Goal: Find specific page/section: Find specific page/section

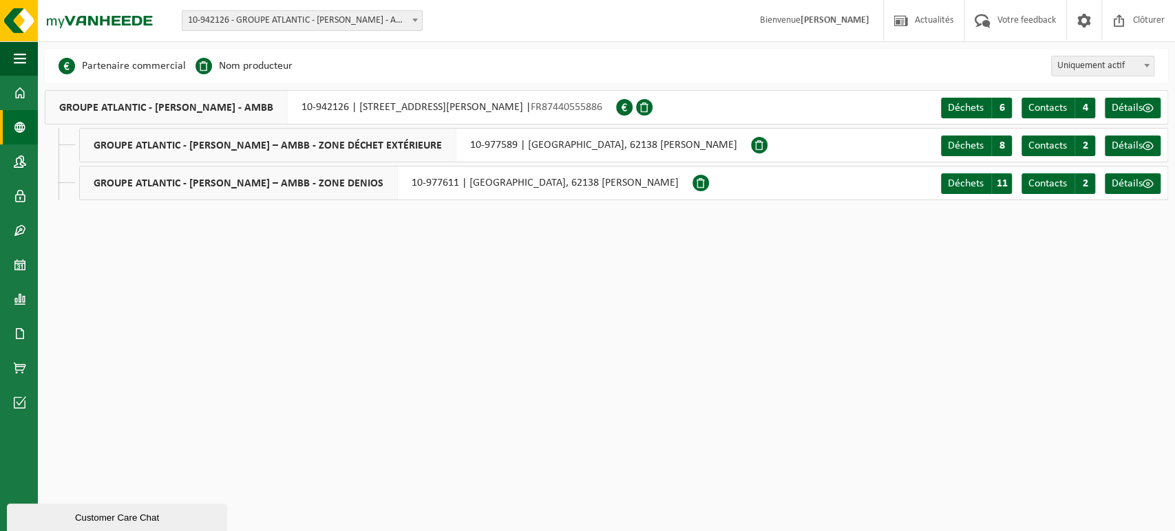
click at [12, 94] on link "Tableau de bord" at bounding box center [19, 93] width 38 height 34
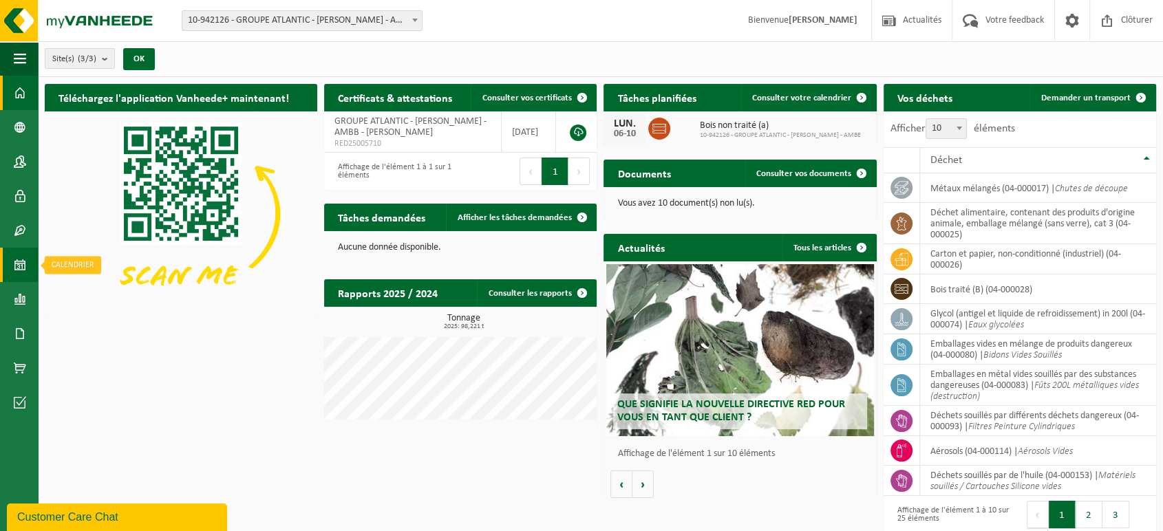
click at [21, 271] on span at bounding box center [20, 265] width 12 height 34
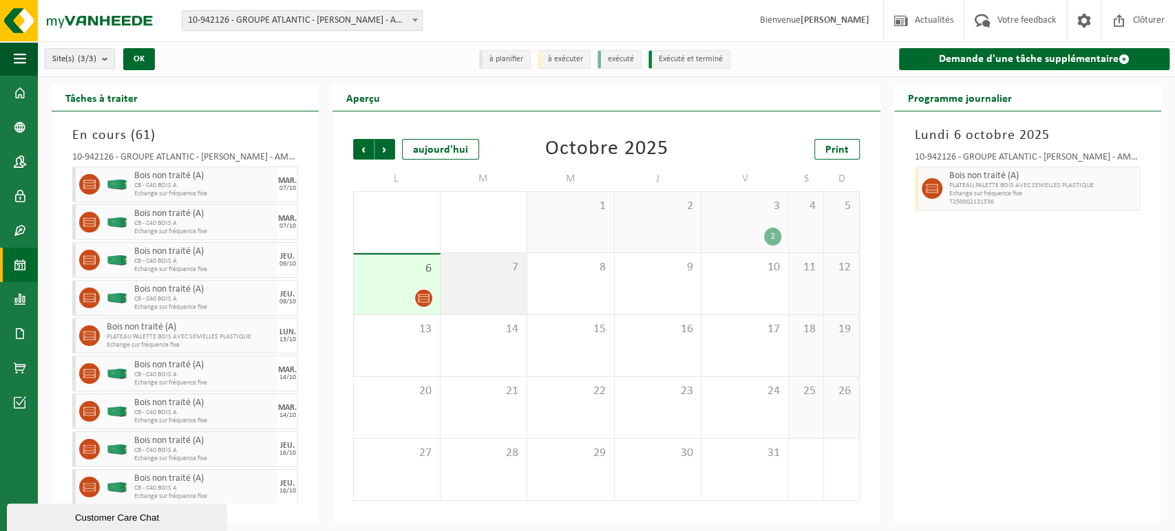
click at [496, 295] on div "7" at bounding box center [484, 283] width 87 height 61
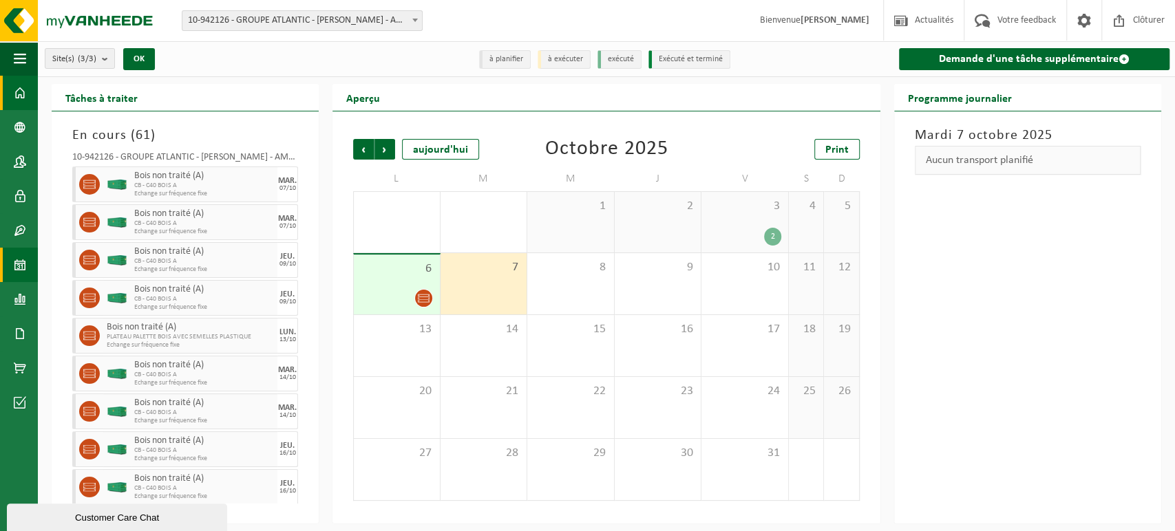
click at [16, 92] on span at bounding box center [20, 93] width 12 height 34
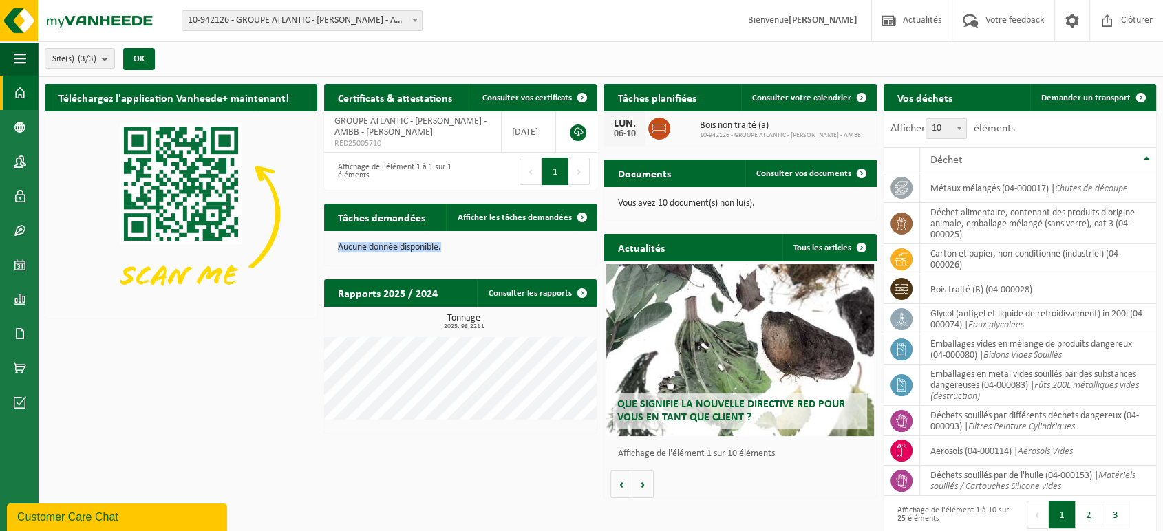
drag, startPoint x: 337, startPoint y: 248, endPoint x: 447, endPoint y: 249, distance: 110.2
click at [447, 249] on p "Aucune donnée disponible." at bounding box center [460, 248] width 245 height 10
click at [454, 248] on p "Aucune donnée disponible." at bounding box center [460, 248] width 245 height 10
click at [444, 251] on p "Aucune donnée disponible." at bounding box center [460, 248] width 245 height 10
drag, startPoint x: 446, startPoint y: 246, endPoint x: 330, endPoint y: 245, distance: 116.3
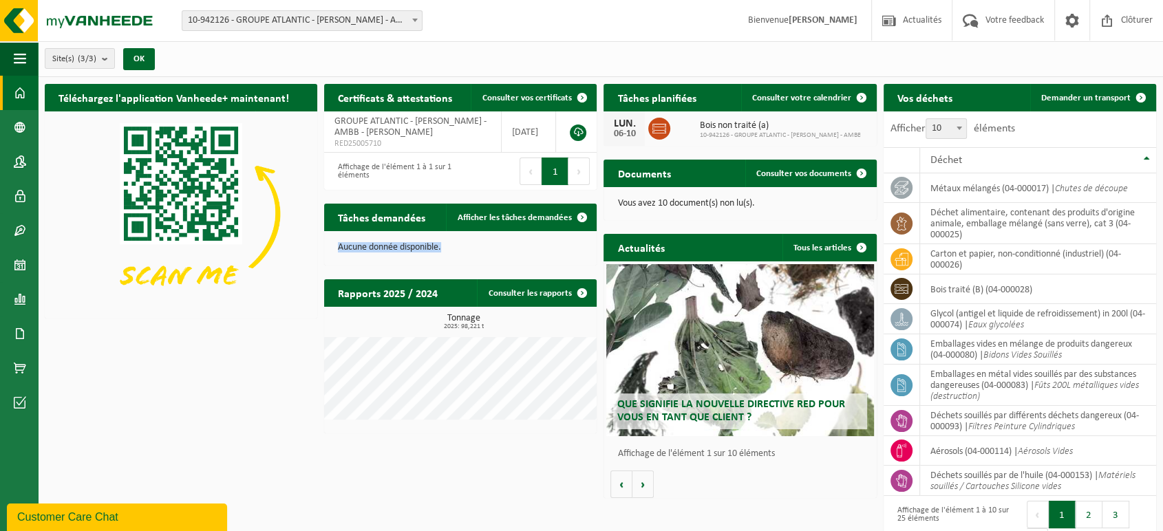
click at [330, 245] on div "Aucune donnée disponible." at bounding box center [460, 247] width 273 height 33
click at [465, 248] on p "Aucune donnée disponible." at bounding box center [460, 248] width 245 height 10
click at [16, 293] on span at bounding box center [20, 299] width 12 height 34
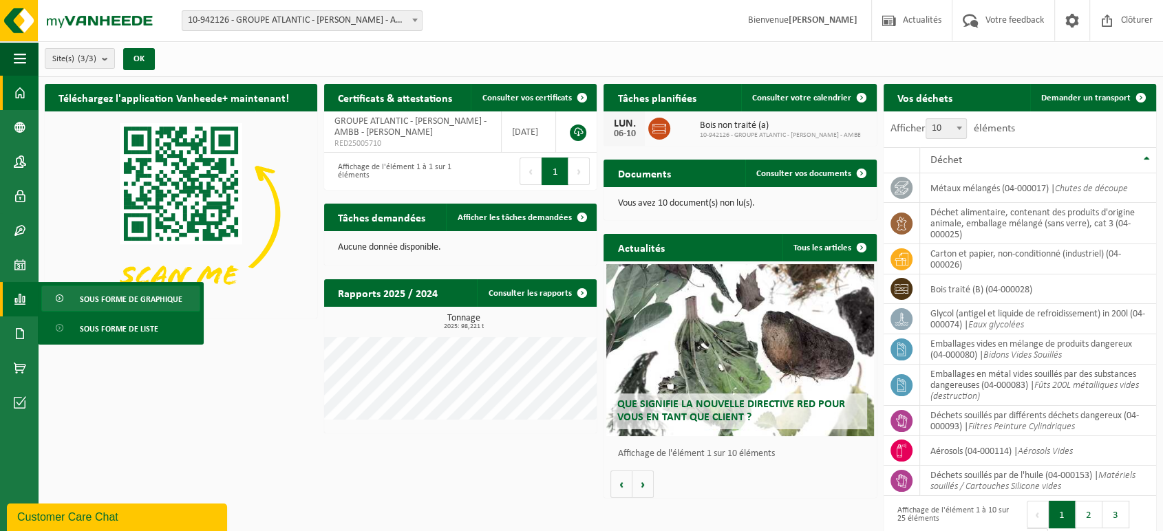
click at [107, 301] on span "Sous forme de graphique" at bounding box center [131, 299] width 103 height 26
